Goal: Feedback & Contribution: Contribute content

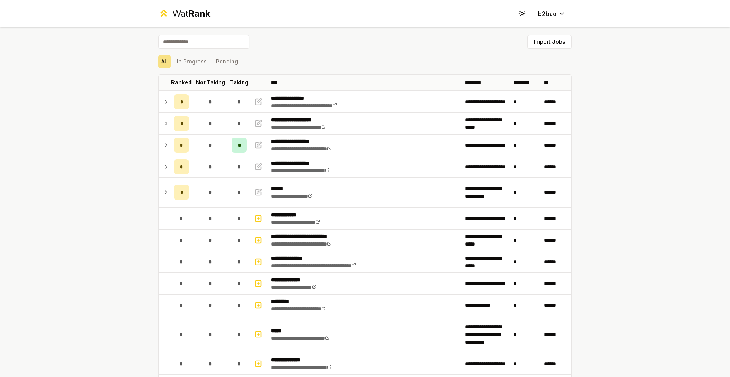
click at [179, 16] on div "Wat Rank" at bounding box center [191, 14] width 38 height 12
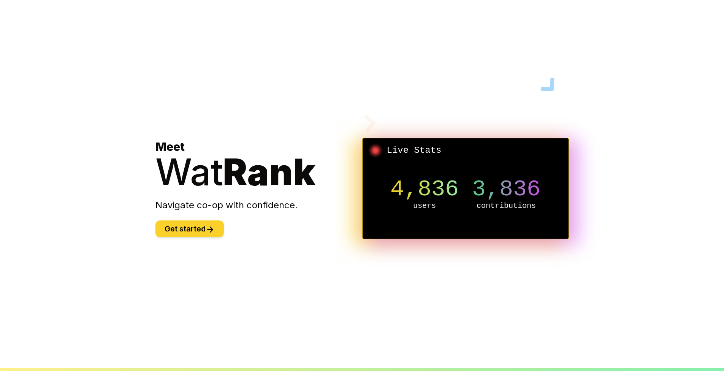
click at [187, 230] on button "Get started" at bounding box center [189, 229] width 68 height 17
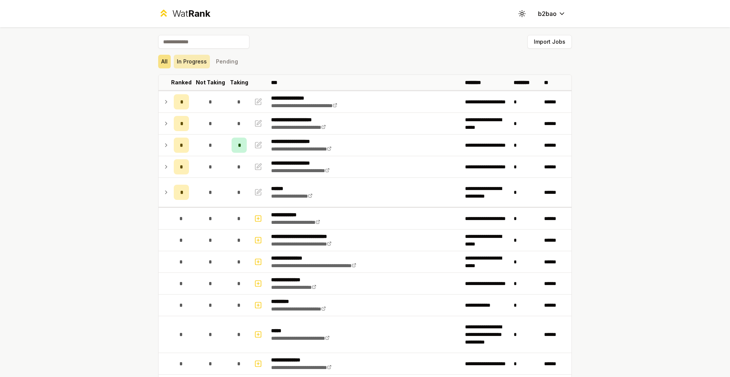
click at [190, 57] on button "In Progress" at bounding box center [192, 62] width 36 height 14
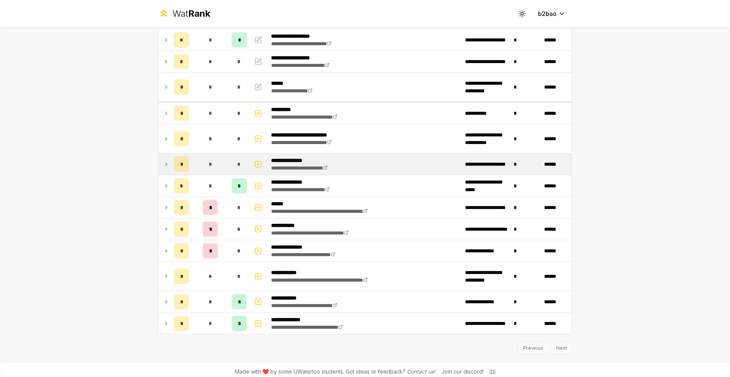
scroll to position [110, 0]
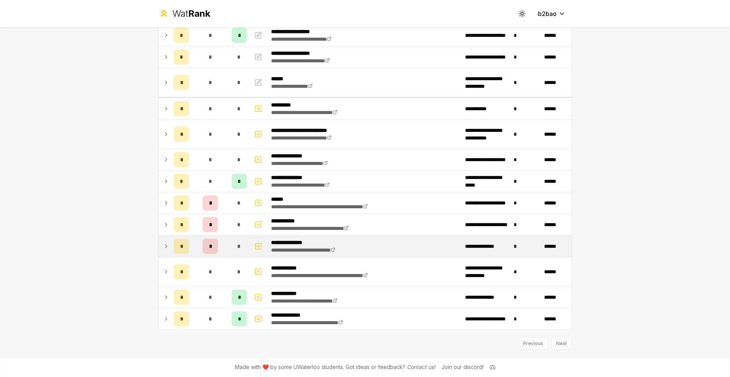
click at [164, 244] on icon at bounding box center [166, 246] width 6 height 9
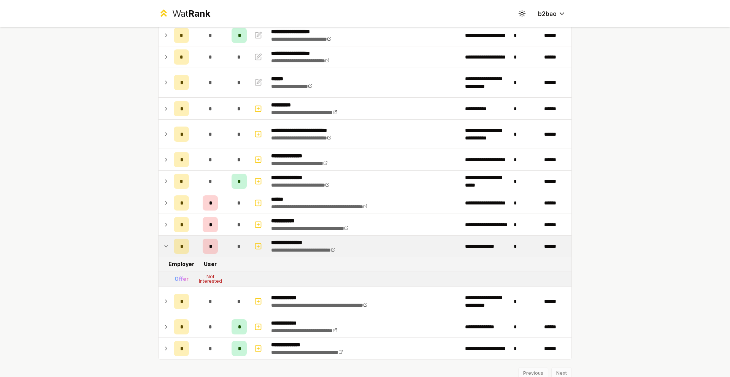
click at [163, 245] on icon at bounding box center [166, 246] width 6 height 9
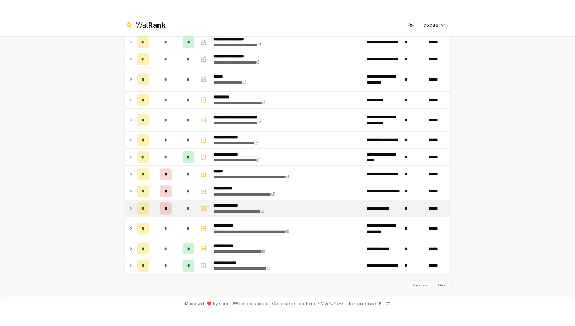
scroll to position [0, 0]
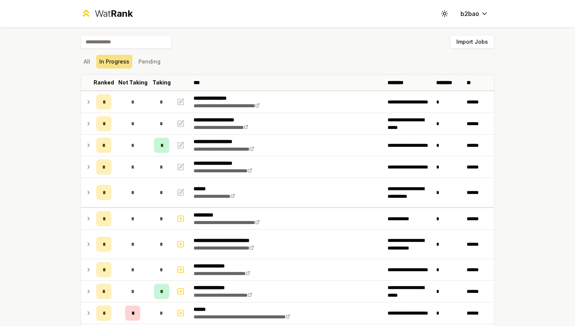
click at [114, 10] on span "Rank" at bounding box center [122, 13] width 22 height 11
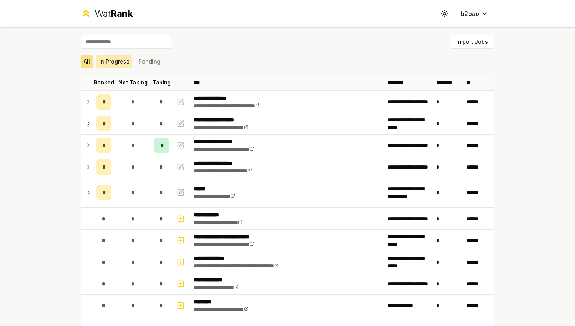
click at [119, 63] on button "In Progress" at bounding box center [114, 62] width 36 height 14
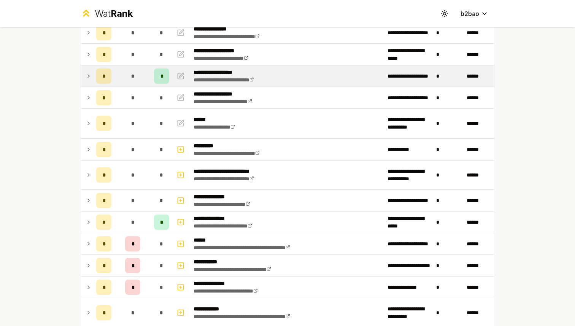
scroll to position [68, 0]
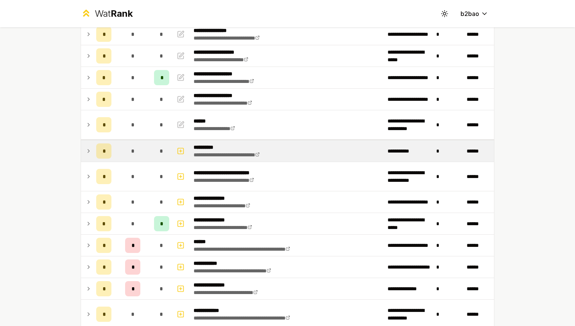
click at [91, 151] on icon at bounding box center [89, 150] width 6 height 9
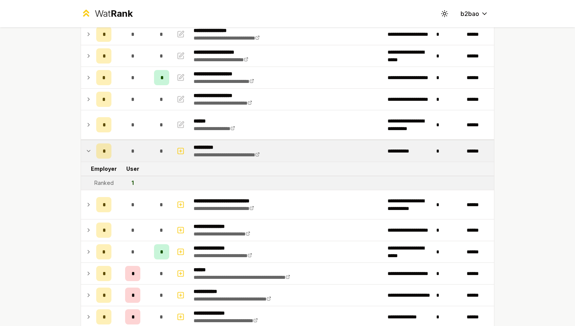
click at [91, 151] on icon at bounding box center [89, 150] width 6 height 9
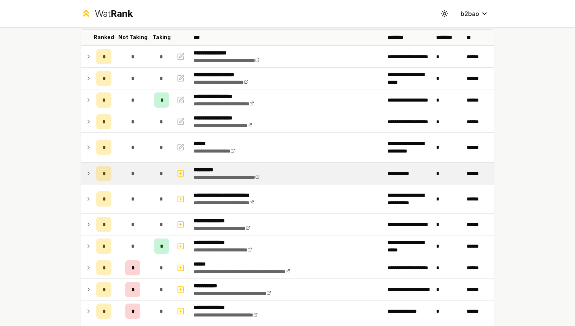
scroll to position [44, 0]
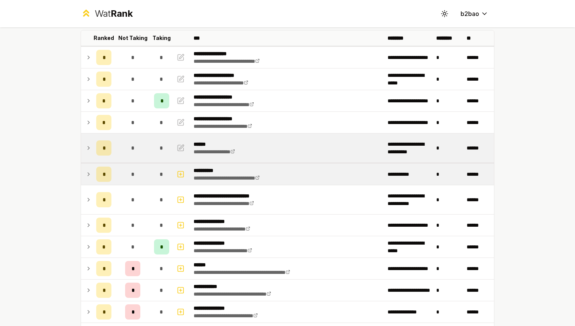
click at [91, 144] on icon at bounding box center [89, 147] width 6 height 9
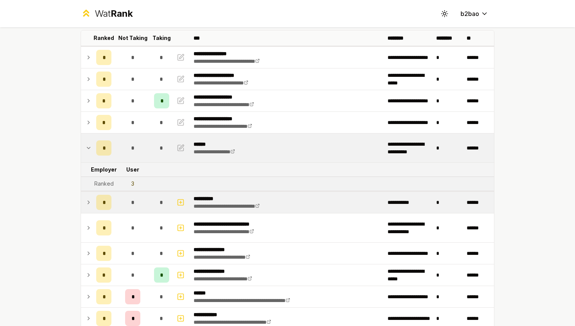
click at [91, 146] on icon at bounding box center [89, 147] width 6 height 9
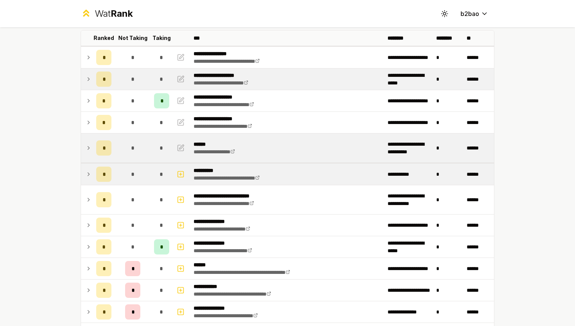
click at [89, 81] on icon at bounding box center [89, 79] width 6 height 9
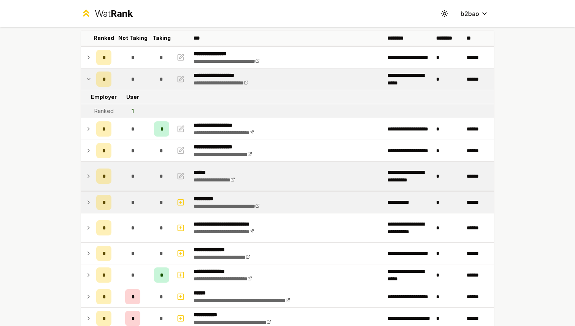
click at [89, 81] on icon at bounding box center [89, 79] width 6 height 9
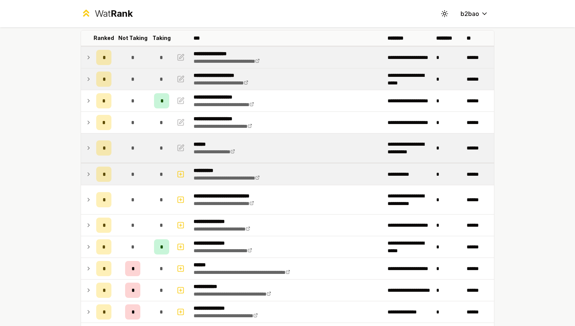
click at [91, 56] on icon at bounding box center [89, 57] width 6 height 9
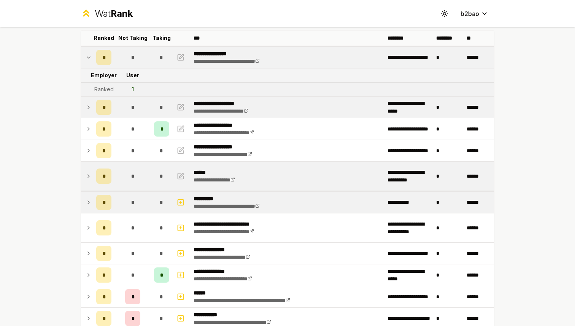
click at [91, 56] on icon at bounding box center [89, 57] width 6 height 9
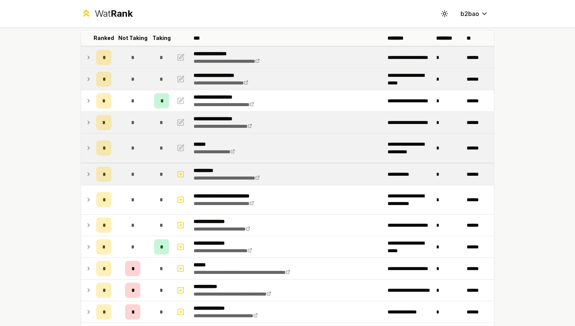
scroll to position [0, 0]
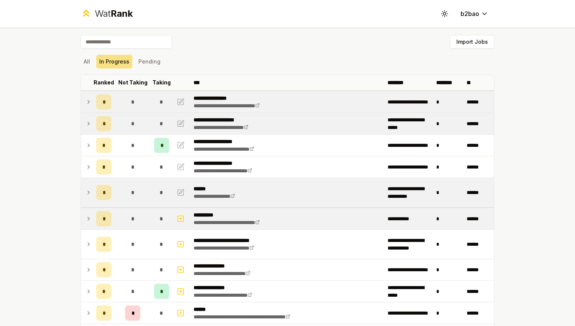
click at [111, 9] on span "Rank" at bounding box center [122, 13] width 22 height 11
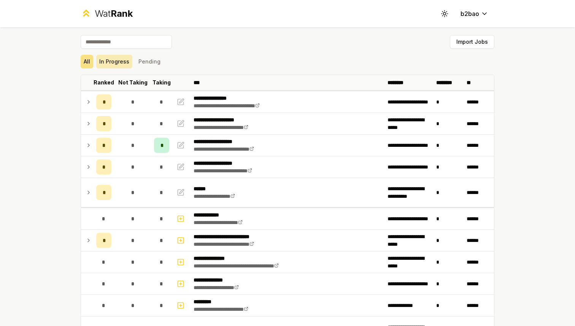
click at [110, 62] on button "In Progress" at bounding box center [114, 62] width 36 height 14
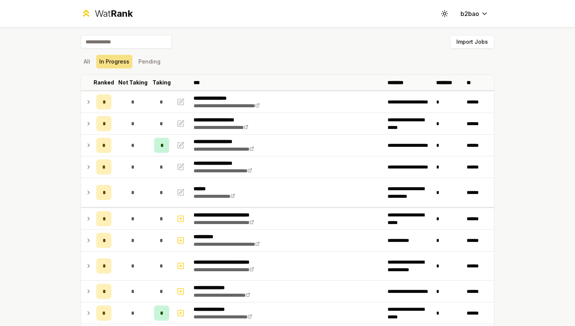
click at [98, 13] on div "Wat Rank" at bounding box center [114, 14] width 38 height 12
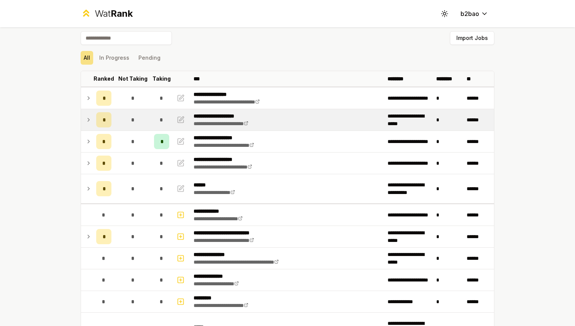
scroll to position [2, 0]
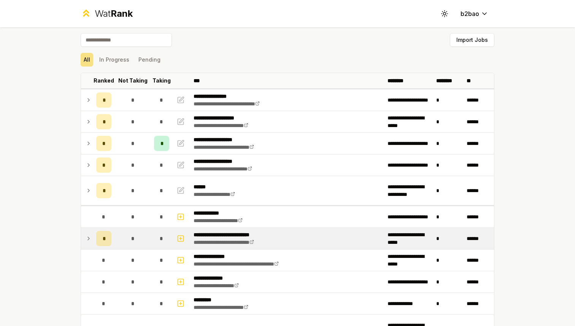
click at [90, 238] on icon at bounding box center [89, 238] width 6 height 9
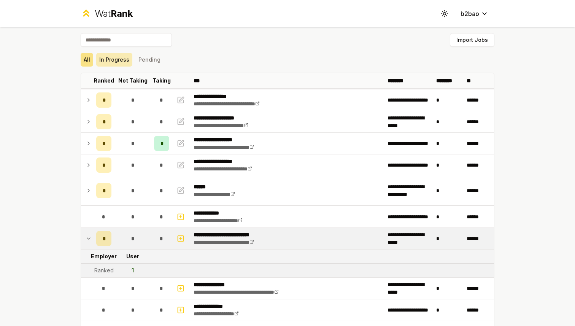
click at [116, 60] on button "In Progress" at bounding box center [114, 60] width 36 height 14
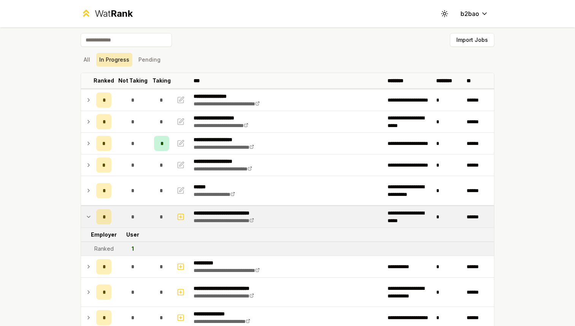
click at [116, 60] on button "In Progress" at bounding box center [114, 60] width 36 height 14
click at [90, 215] on icon at bounding box center [89, 216] width 6 height 9
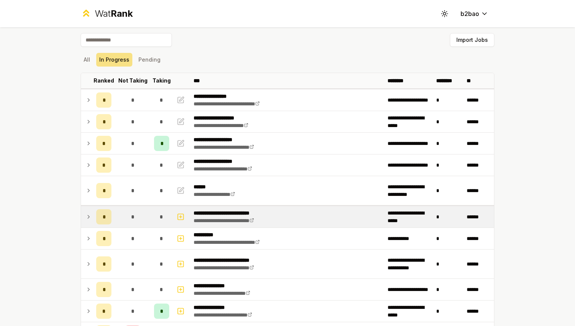
click at [90, 215] on icon at bounding box center [89, 216] width 6 height 9
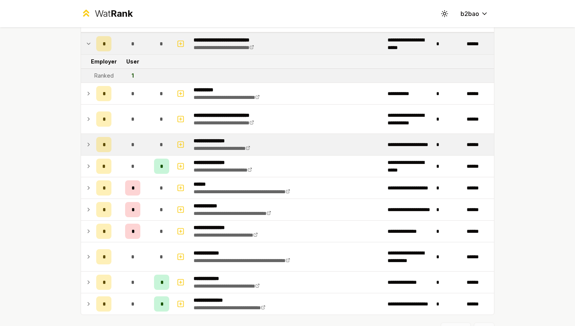
scroll to position [0, 0]
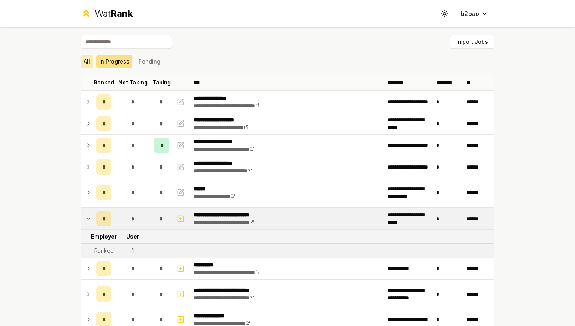
click at [87, 60] on button "All" at bounding box center [87, 62] width 13 height 14
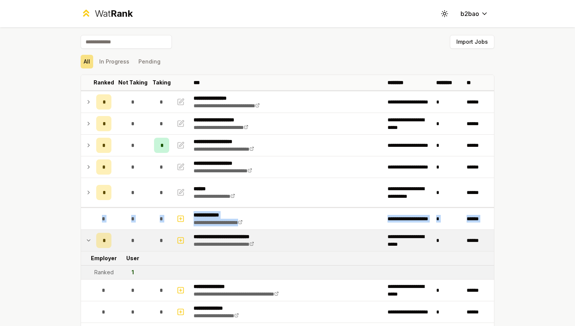
click at [103, 11] on div "Wat Rank" at bounding box center [114, 14] width 38 height 12
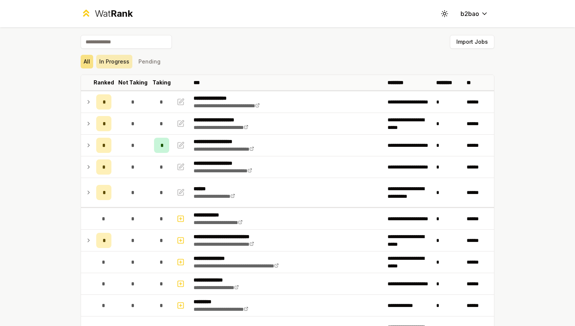
click at [120, 64] on button "In Progress" at bounding box center [114, 62] width 36 height 14
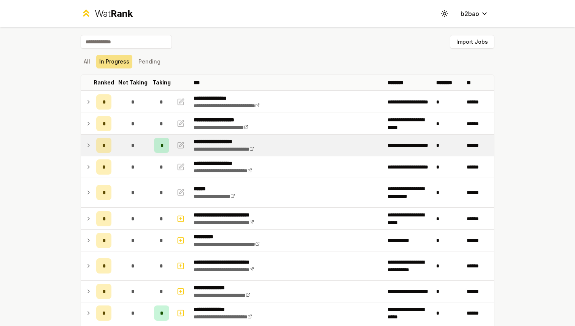
click at [89, 145] on icon at bounding box center [89, 145] width 2 height 3
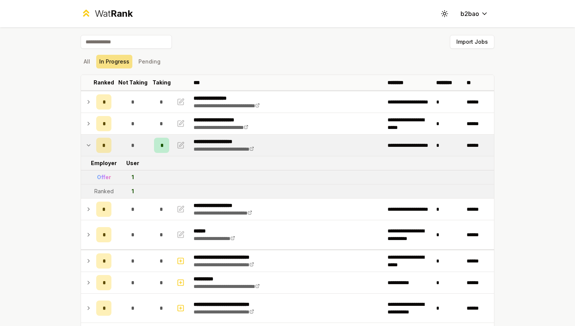
click at [103, 19] on div "Wat Rank" at bounding box center [114, 14] width 38 height 12
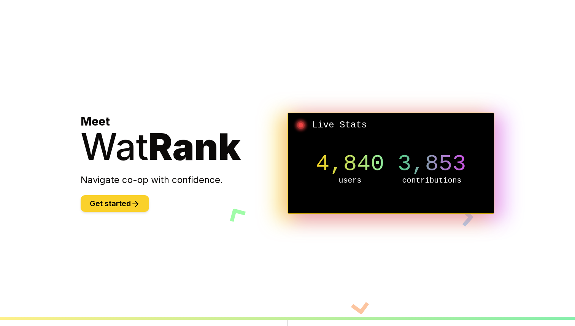
click at [136, 206] on icon at bounding box center [135, 203] width 9 height 9
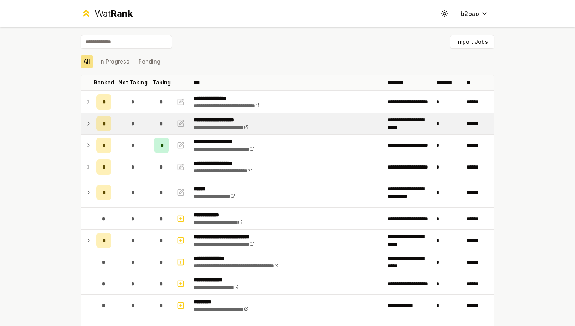
click at [88, 123] on icon at bounding box center [89, 123] width 2 height 3
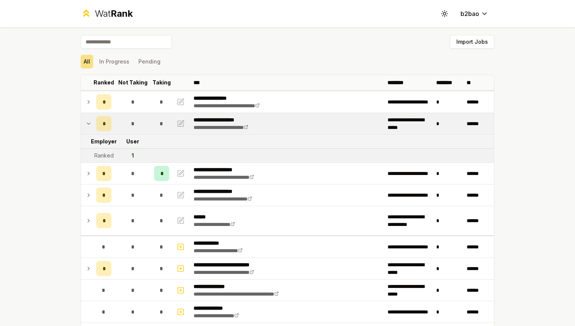
click at [88, 123] on icon at bounding box center [89, 123] width 6 height 9
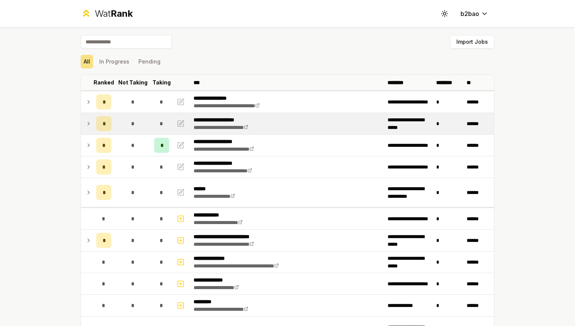
click at [98, 15] on div "Wat Rank" at bounding box center [114, 14] width 38 height 12
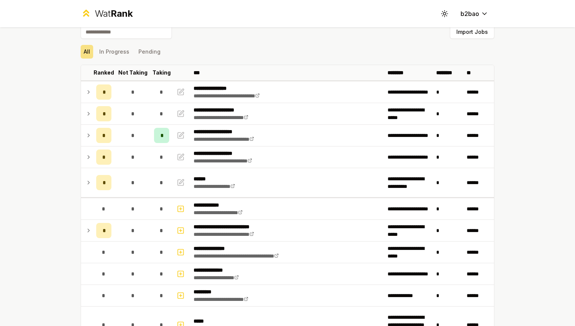
scroll to position [11, 0]
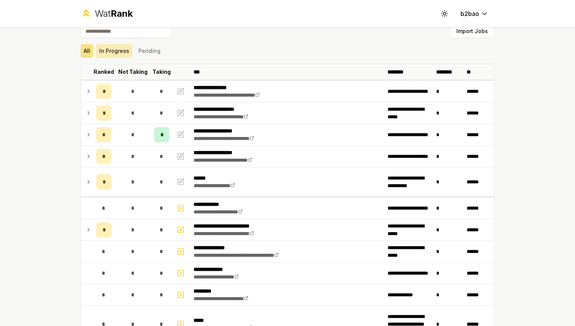
click at [118, 50] on button "In Progress" at bounding box center [114, 51] width 36 height 14
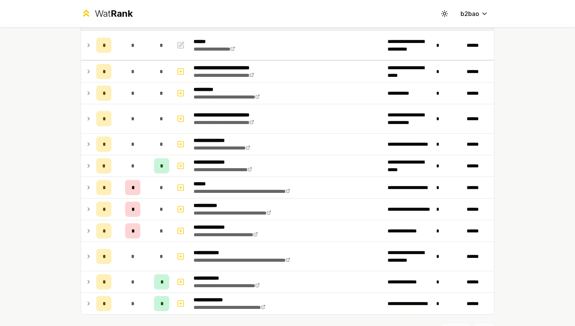
scroll to position [172, 0]
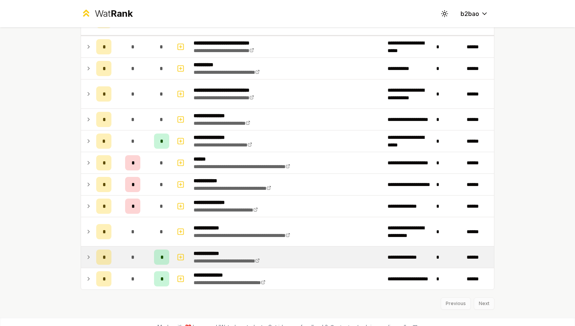
click at [87, 257] on icon at bounding box center [89, 256] width 6 height 9
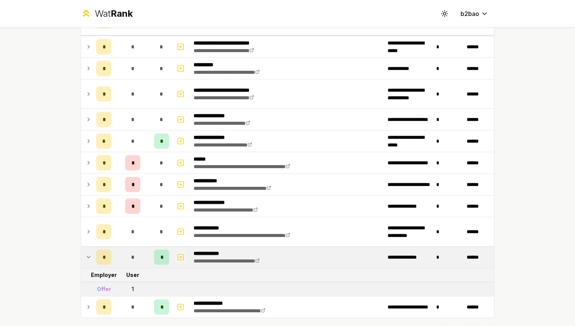
click at [179, 255] on icon "button" at bounding box center [181, 256] width 8 height 9
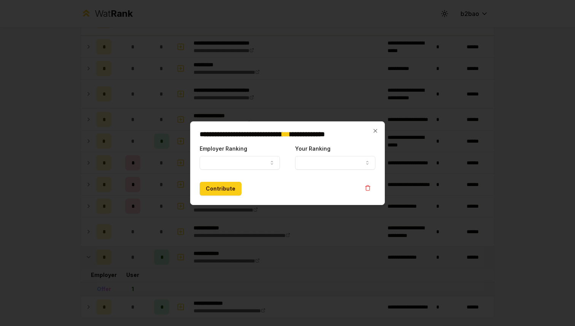
select select
click at [247, 166] on button "Employer Ranking" at bounding box center [240, 163] width 80 height 14
click at [304, 187] on div "Contribute" at bounding box center [288, 189] width 176 height 14
click at [369, 188] on icon "button" at bounding box center [368, 188] width 6 height 6
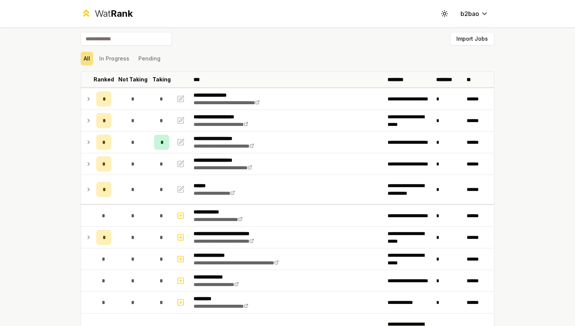
scroll to position [0, 0]
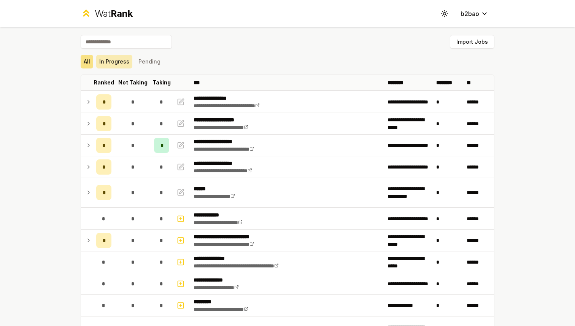
click at [119, 64] on button "In Progress" at bounding box center [114, 62] width 36 height 14
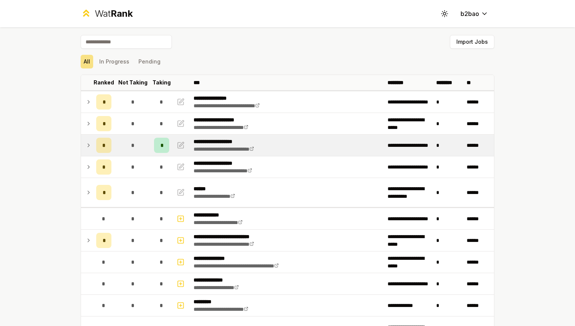
click at [92, 143] on td at bounding box center [87, 145] width 12 height 21
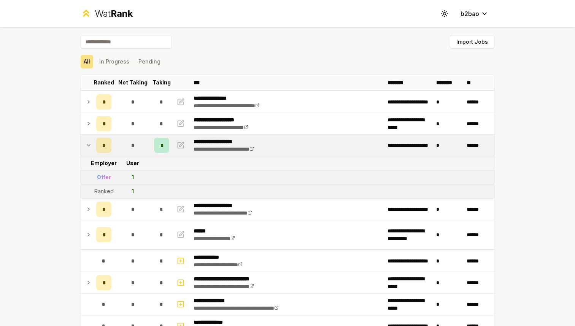
click at [92, 143] on td at bounding box center [87, 145] width 12 height 21
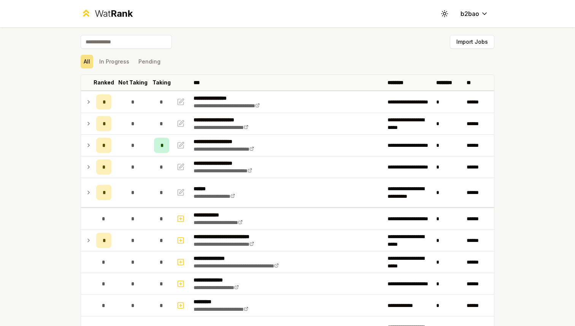
click at [95, 11] on div "Wat Rank" at bounding box center [114, 14] width 38 height 12
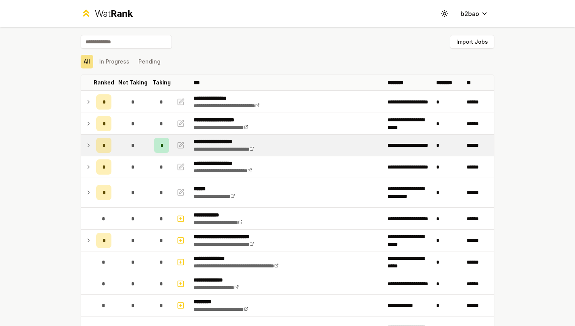
click at [89, 144] on icon at bounding box center [89, 145] width 6 height 9
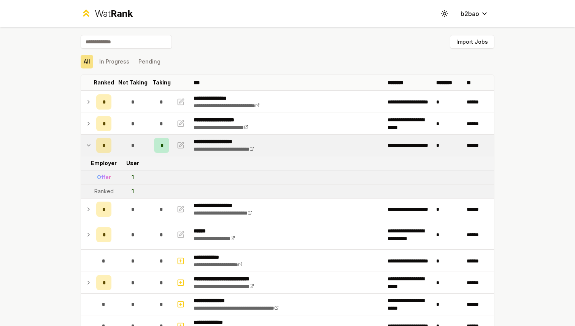
click at [107, 17] on div "Wat Rank" at bounding box center [114, 14] width 38 height 12
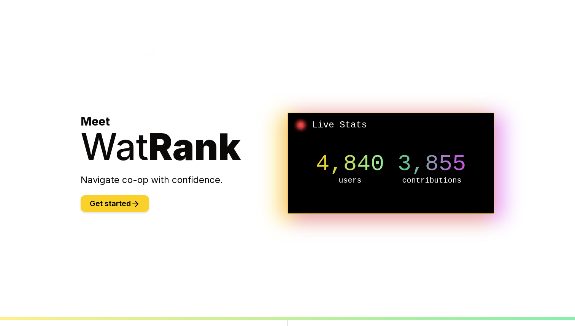
click at [128, 208] on button "Get started" at bounding box center [115, 203] width 68 height 17
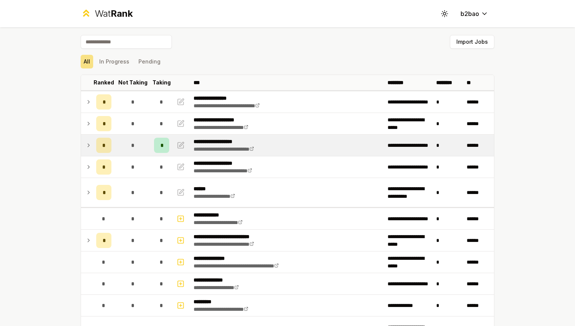
click at [89, 146] on icon at bounding box center [89, 145] width 6 height 9
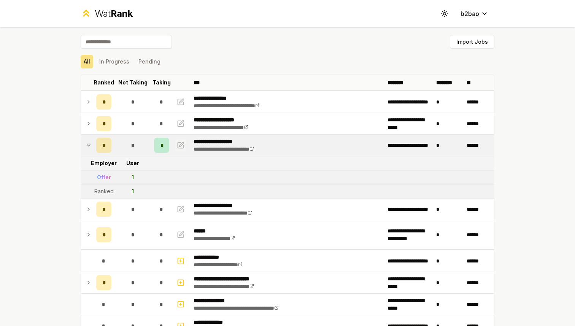
click at [178, 144] on icon "button" at bounding box center [181, 145] width 6 height 6
select select "******"
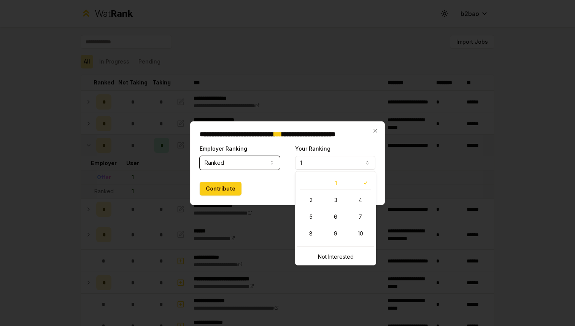
click at [319, 160] on button "1" at bounding box center [335, 163] width 80 height 14
select select "*"
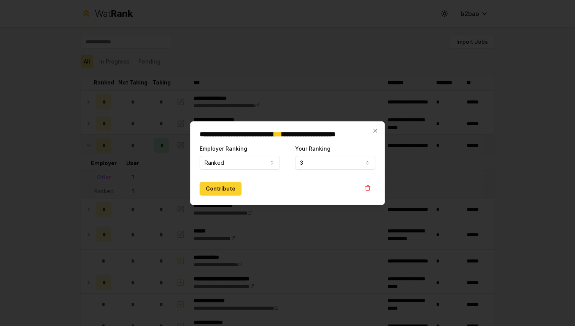
click at [209, 191] on button "Contribute" at bounding box center [221, 189] width 42 height 14
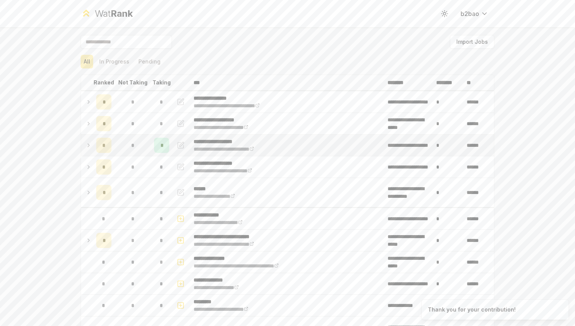
click at [93, 141] on td "*" at bounding box center [103, 145] width 21 height 21
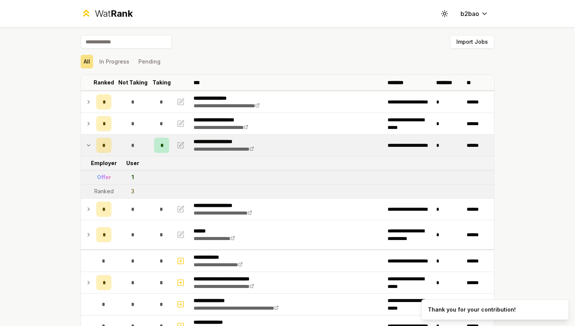
click at [108, 16] on div "Wat Rank" at bounding box center [114, 14] width 38 height 12
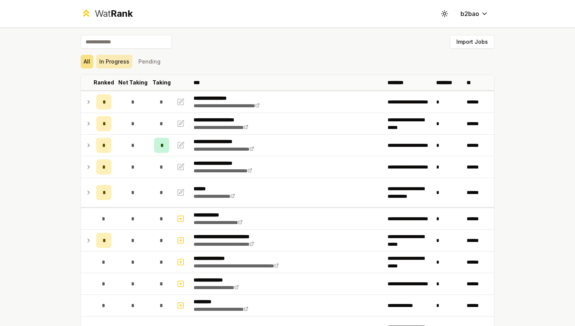
click at [121, 64] on button "In Progress" at bounding box center [114, 62] width 36 height 14
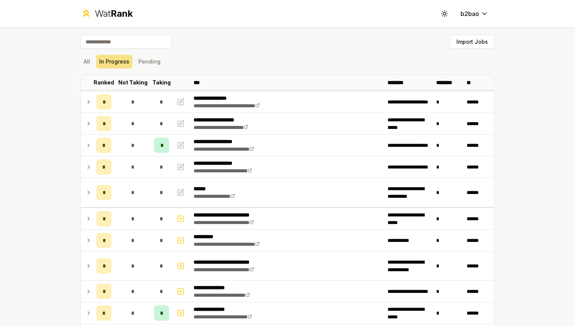
click at [113, 14] on span "Rank" at bounding box center [122, 13] width 22 height 11
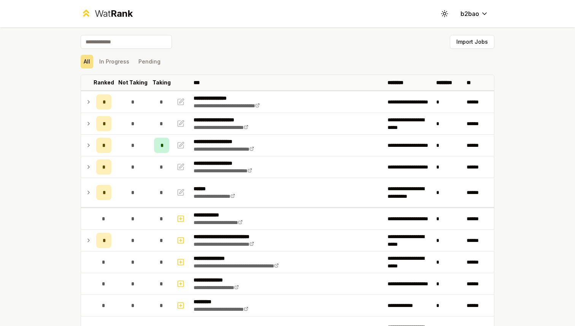
click at [112, 15] on span "Rank" at bounding box center [122, 13] width 22 height 11
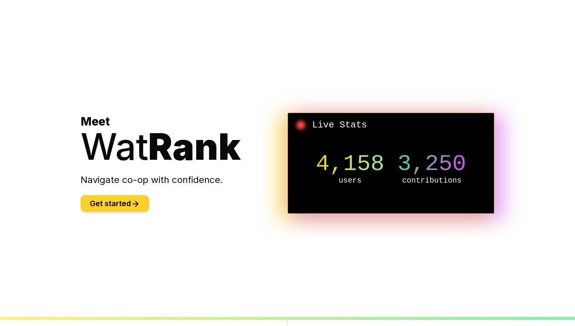
click at [117, 200] on button "Get started" at bounding box center [115, 203] width 68 height 17
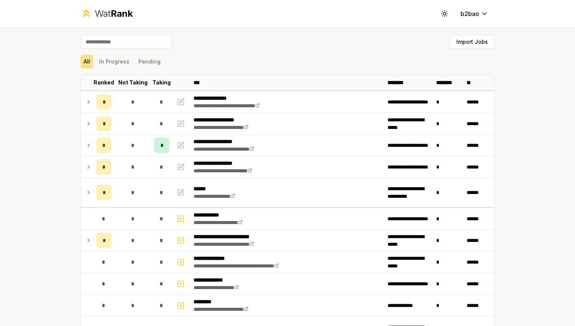
click at [113, 17] on span "Rank" at bounding box center [122, 13] width 22 height 11
click at [121, 57] on button "In Progress" at bounding box center [114, 62] width 36 height 14
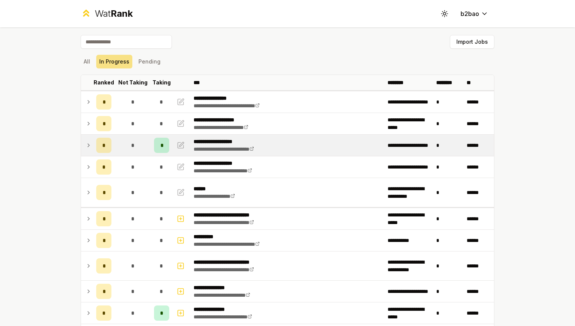
click at [89, 149] on icon at bounding box center [89, 145] width 6 height 9
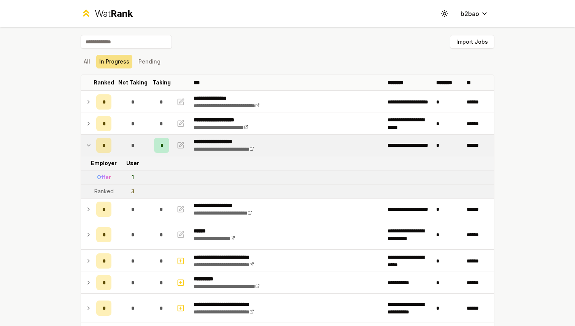
click at [112, 13] on span "Rank" at bounding box center [122, 13] width 22 height 11
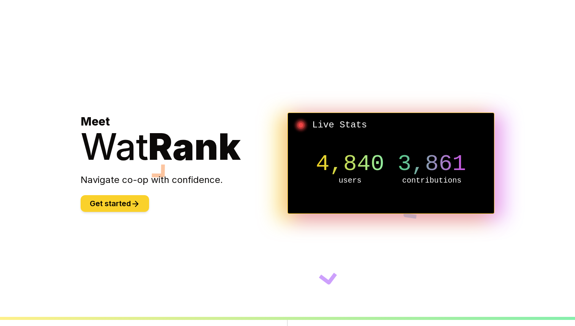
click at [107, 206] on button "Get started" at bounding box center [115, 203] width 68 height 17
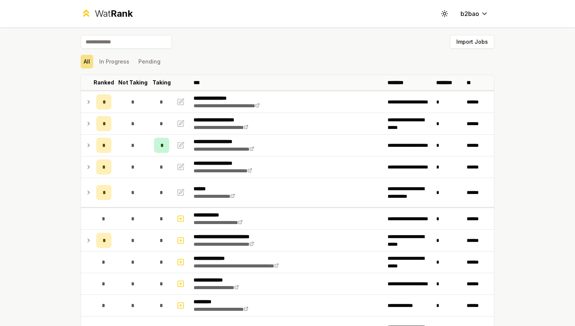
click at [90, 12] on icon at bounding box center [86, 13] width 11 height 11
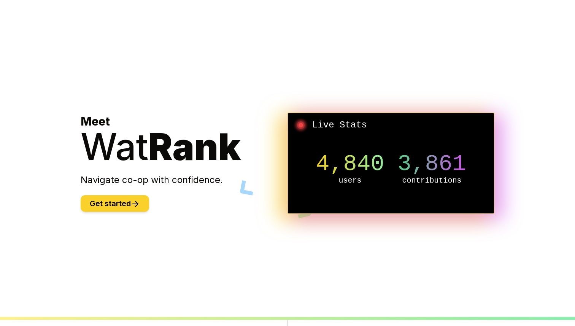
click at [95, 201] on button "Get started" at bounding box center [115, 203] width 68 height 17
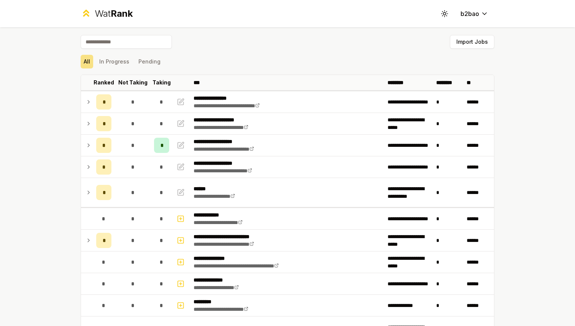
click at [103, 15] on div "Wat Rank" at bounding box center [114, 14] width 38 height 12
